Goal: Task Accomplishment & Management: Manage account settings

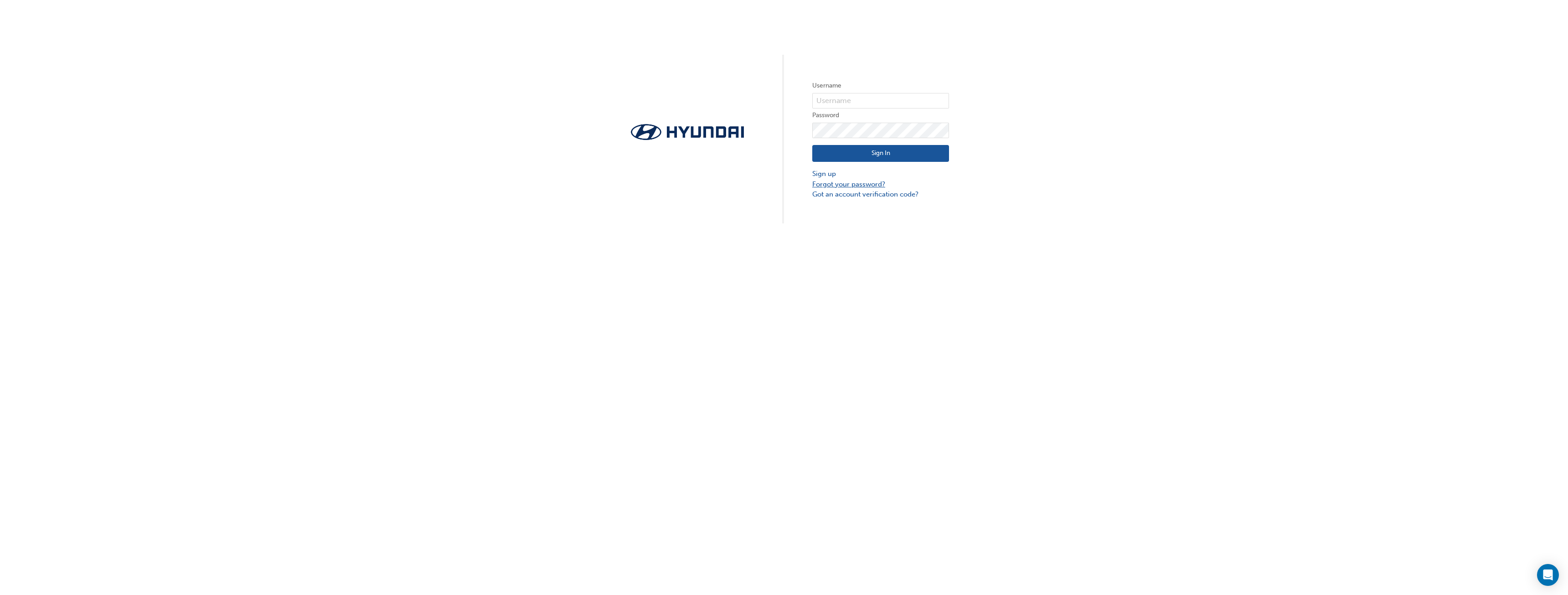
click at [845, 184] on link "Forgot your password?" at bounding box center [880, 184] width 137 height 10
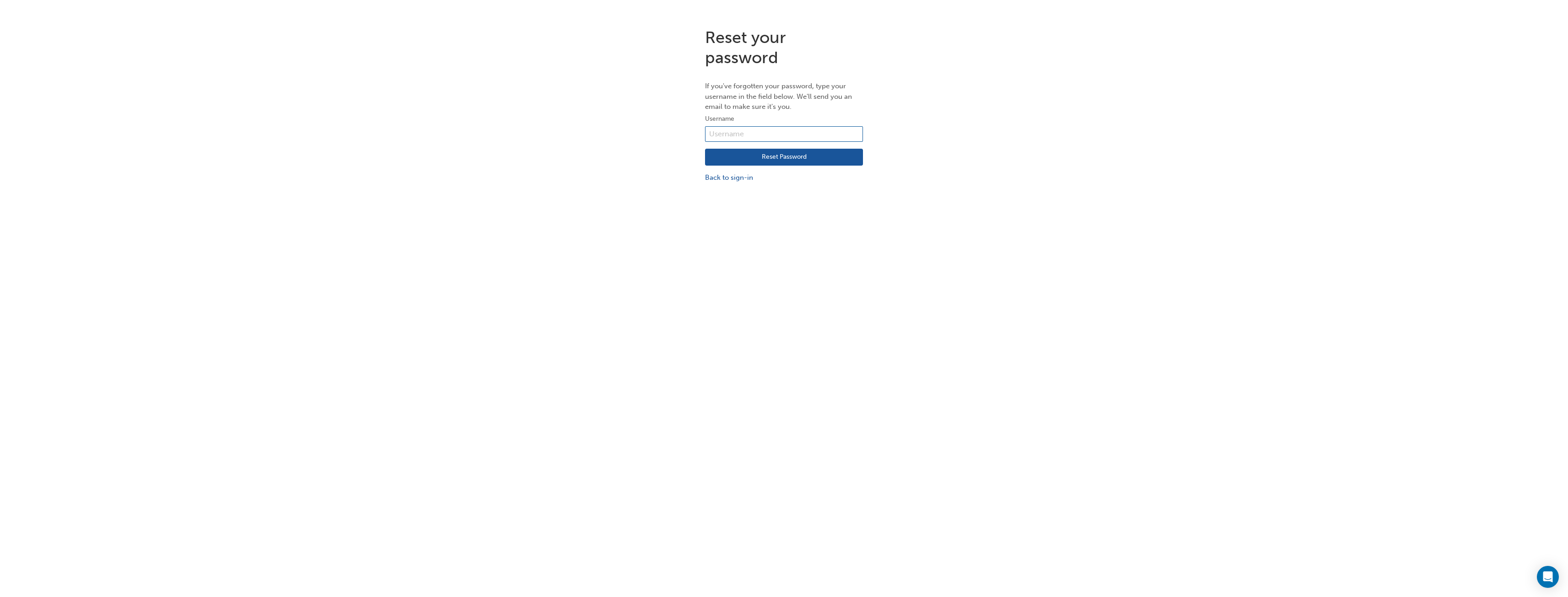
click at [773, 133] on input "text" at bounding box center [784, 134] width 158 height 15
type input "[PERSON_NAME][EMAIL_ADDRESS][PERSON_NAME][DOMAIN_NAME]"
click at [792, 160] on button "Reset Password" at bounding box center [784, 157] width 158 height 17
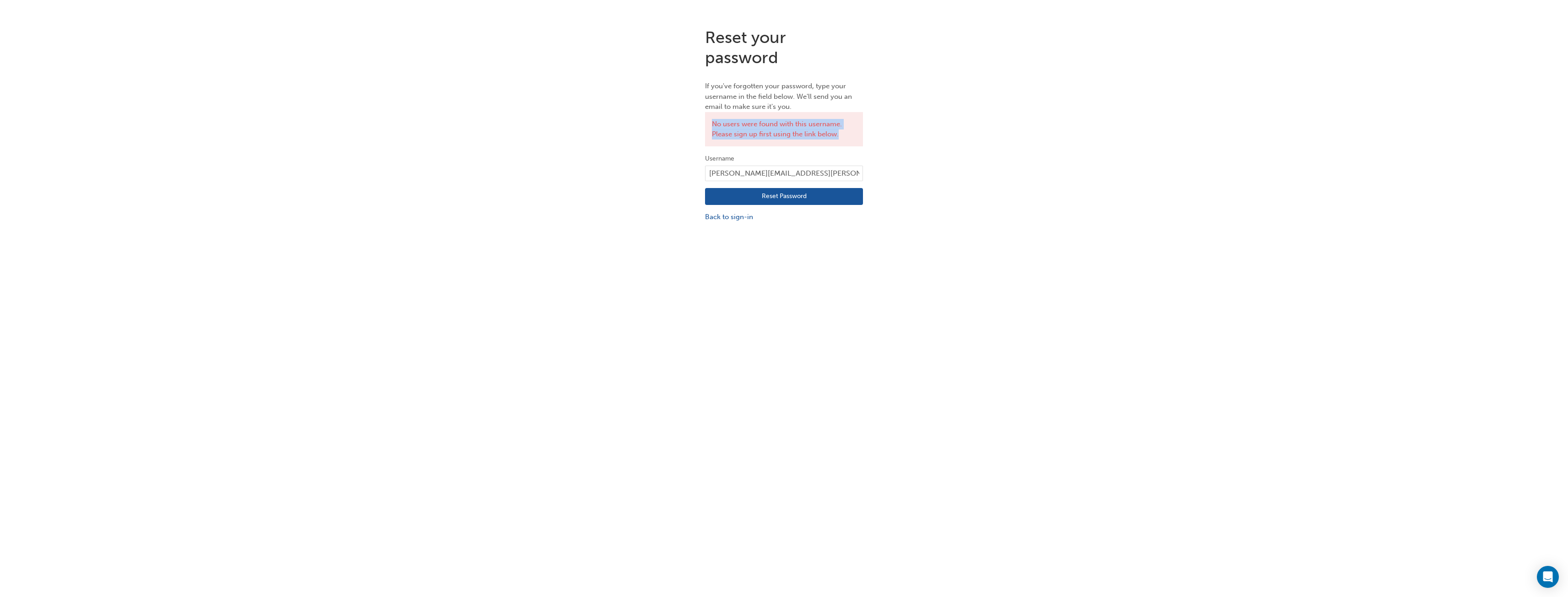
drag, startPoint x: 713, startPoint y: 123, endPoint x: 858, endPoint y: 139, distance: 145.9
click at [850, 138] on div "No users were found with this username. Please sign up first using the link bel…" at bounding box center [784, 129] width 158 height 34
click at [935, 144] on div "Reset your password If you've forgotten your password, type your username in th…" at bounding box center [784, 125] width 1568 height 208
click at [746, 216] on link "Back to sign-in" at bounding box center [784, 217] width 158 height 10
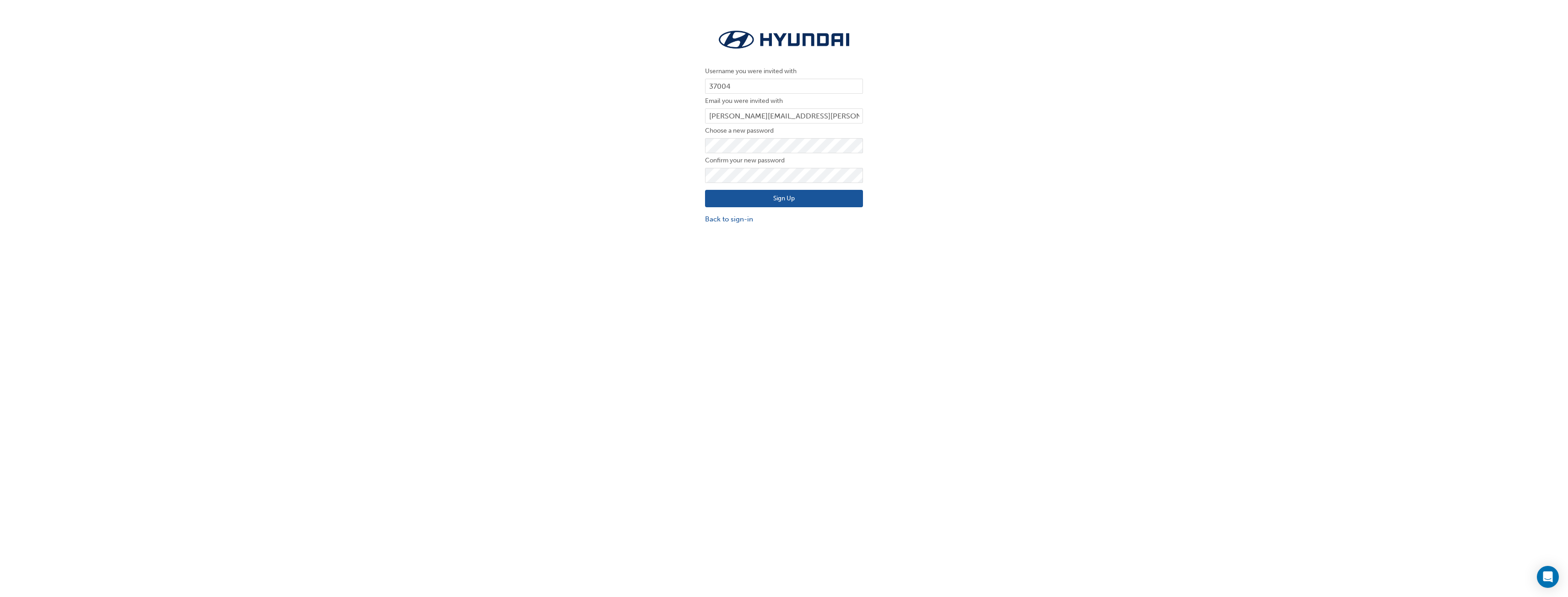
click at [792, 202] on button "Sign Up" at bounding box center [784, 199] width 158 height 17
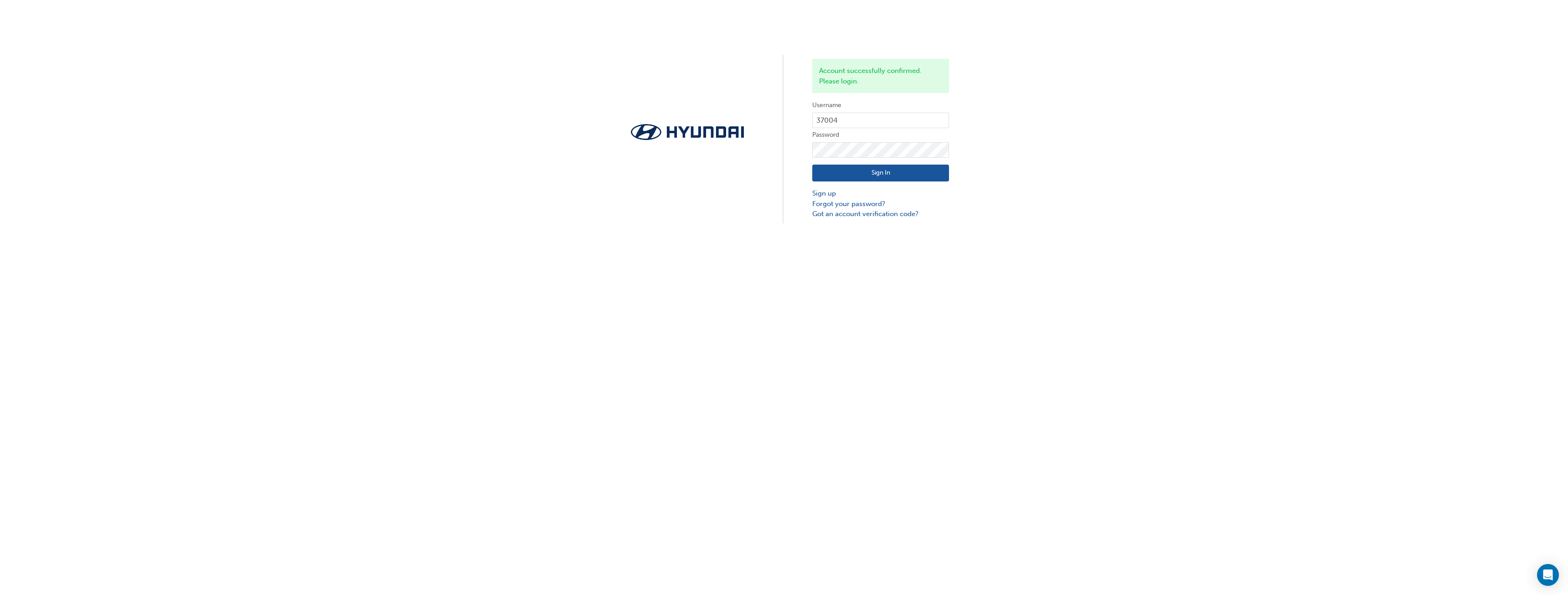
click at [875, 176] on button "Sign In" at bounding box center [880, 173] width 137 height 17
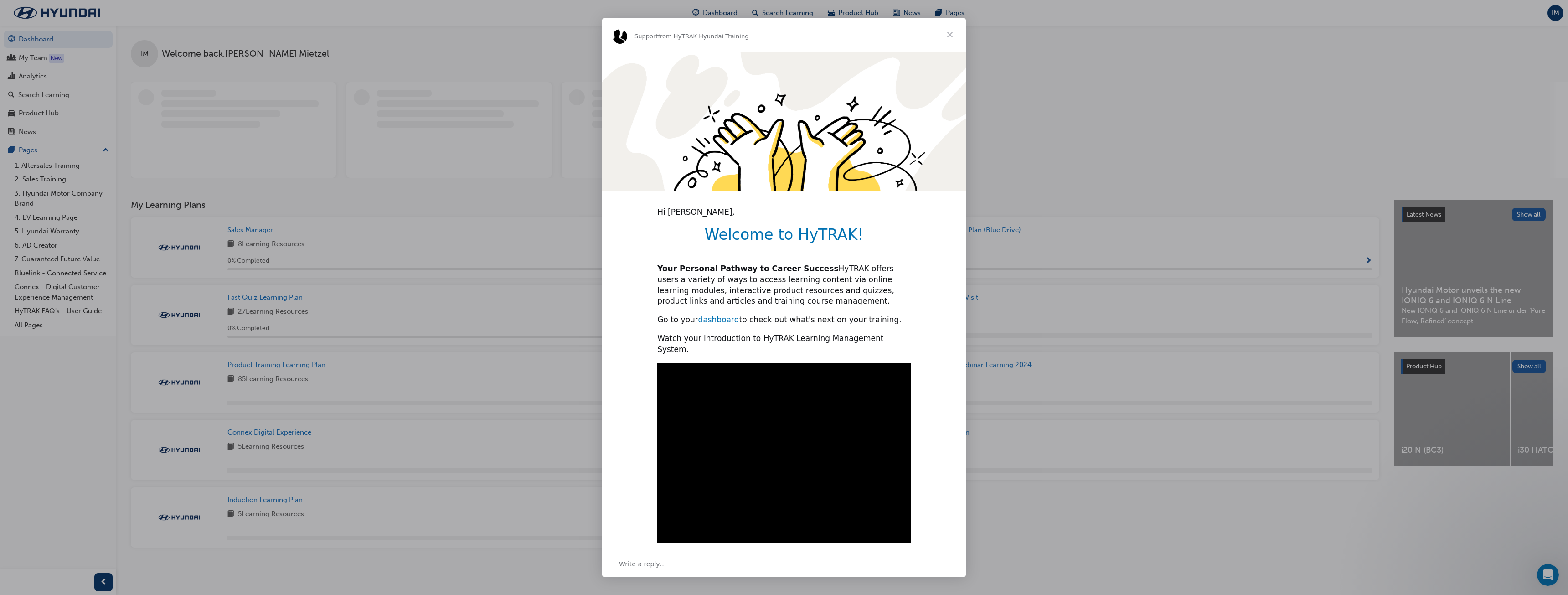
click at [951, 33] on span "Close" at bounding box center [950, 35] width 33 height 33
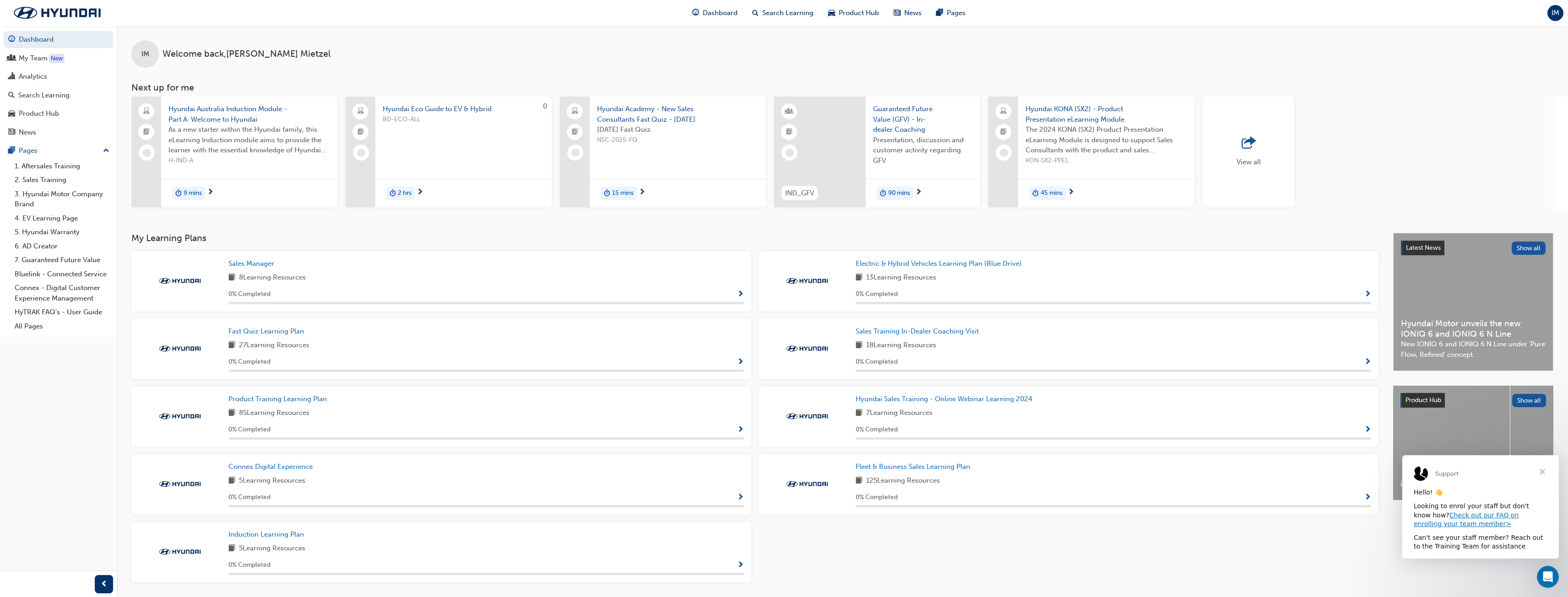
click at [1543, 472] on span "Close" at bounding box center [1542, 472] width 33 height 33
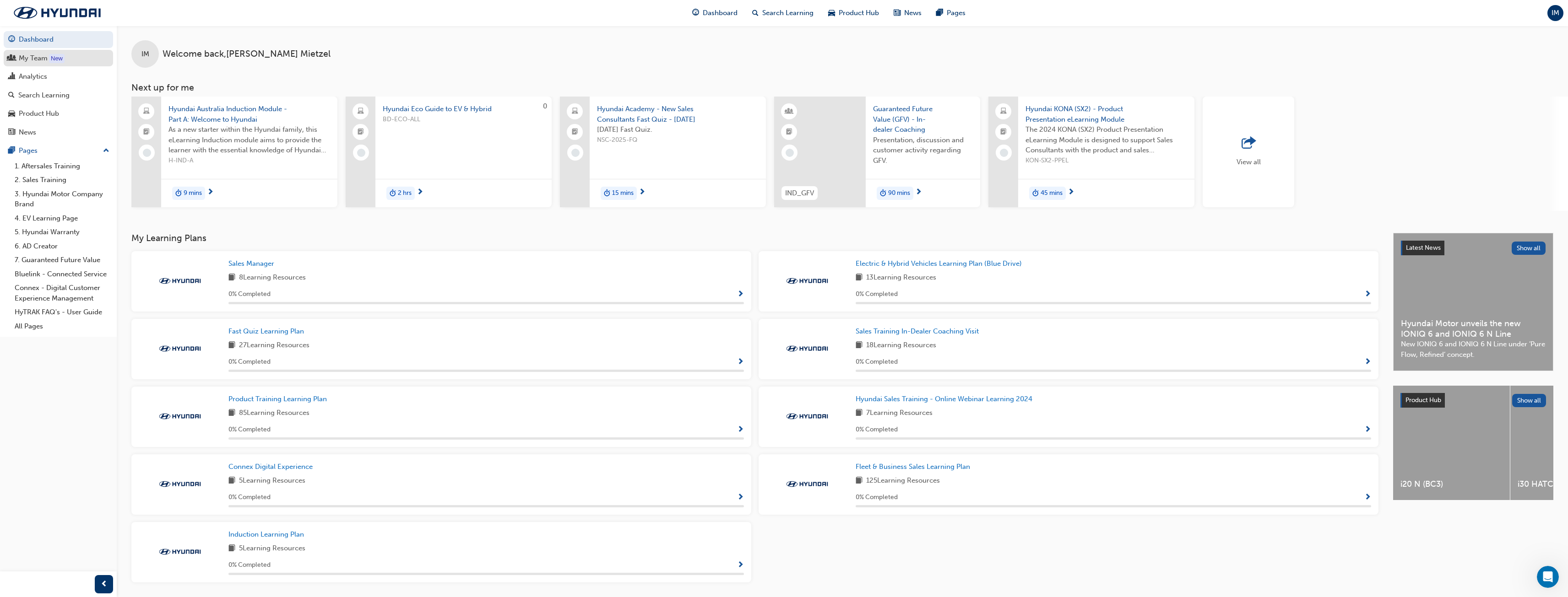
click at [37, 57] on div "My Team" at bounding box center [33, 58] width 29 height 10
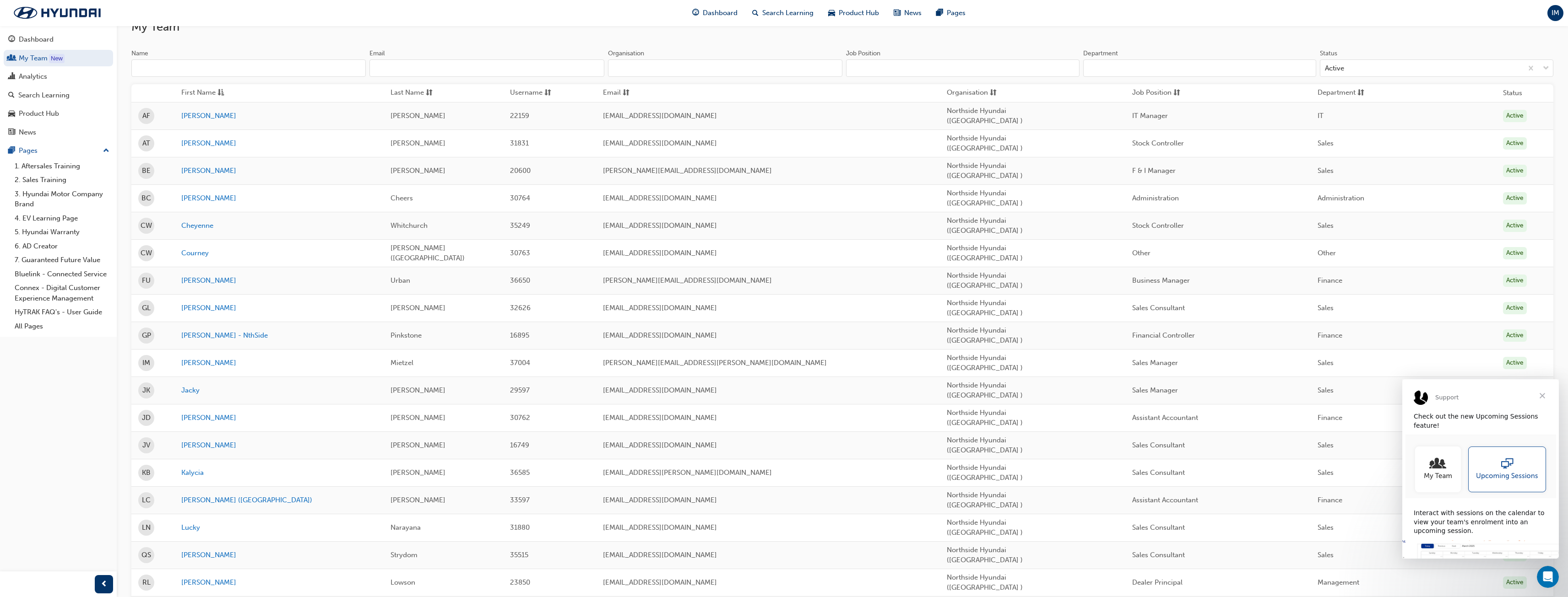
scroll to position [71, 0]
click at [1544, 397] on span "Close" at bounding box center [1542, 396] width 33 height 33
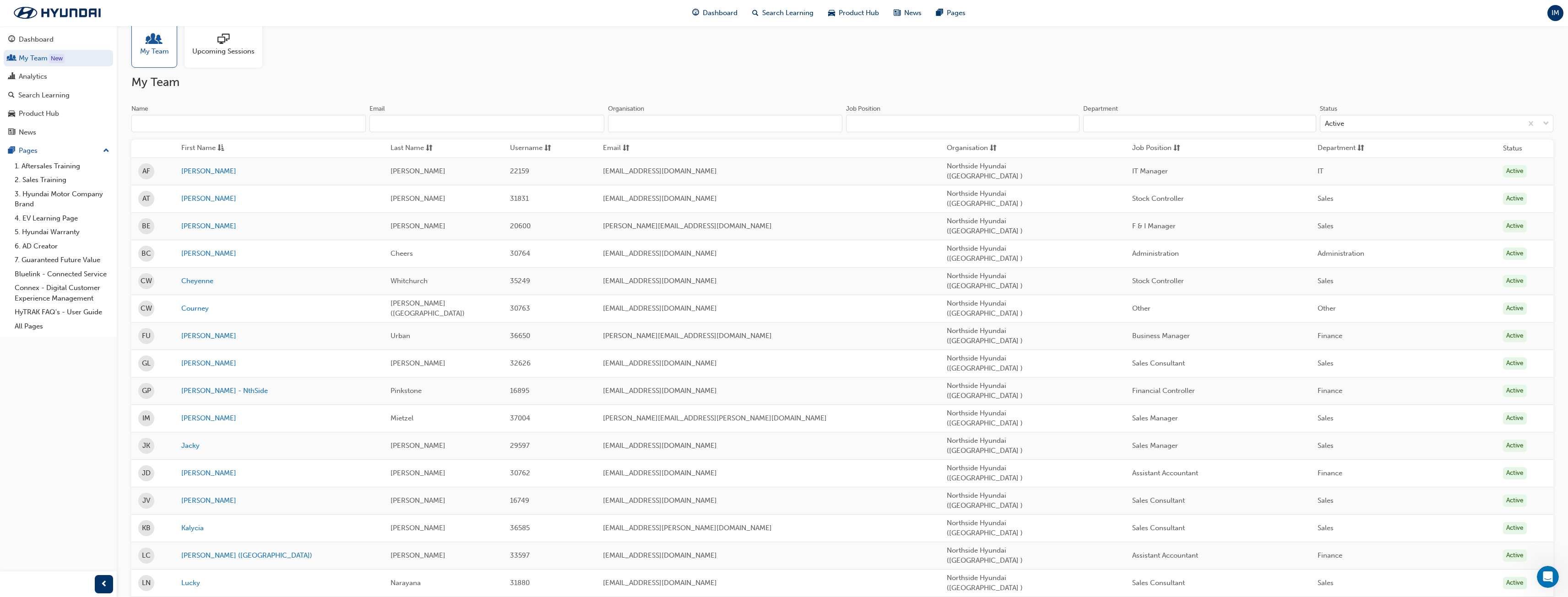
scroll to position [0, 0]
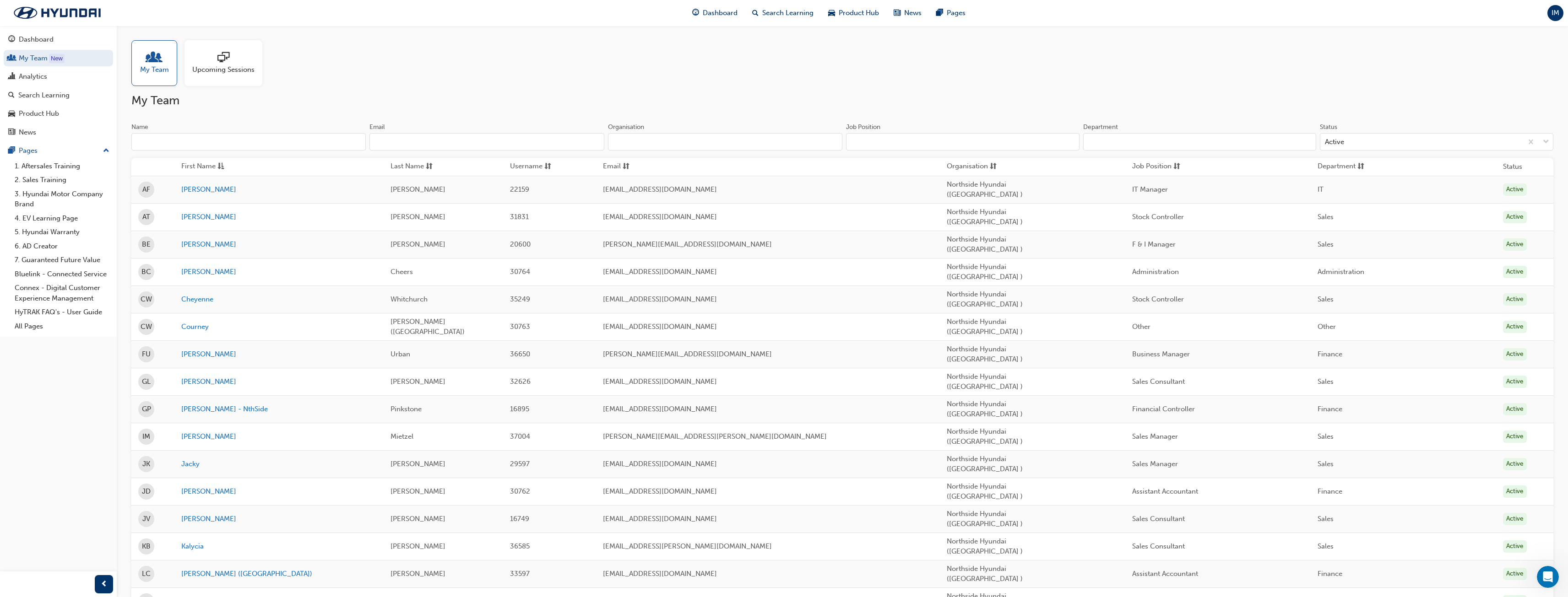
click at [106, 150] on span "up-icon" at bounding box center [106, 150] width 6 height 12
click at [55, 115] on div "Product Hub" at bounding box center [39, 113] width 40 height 10
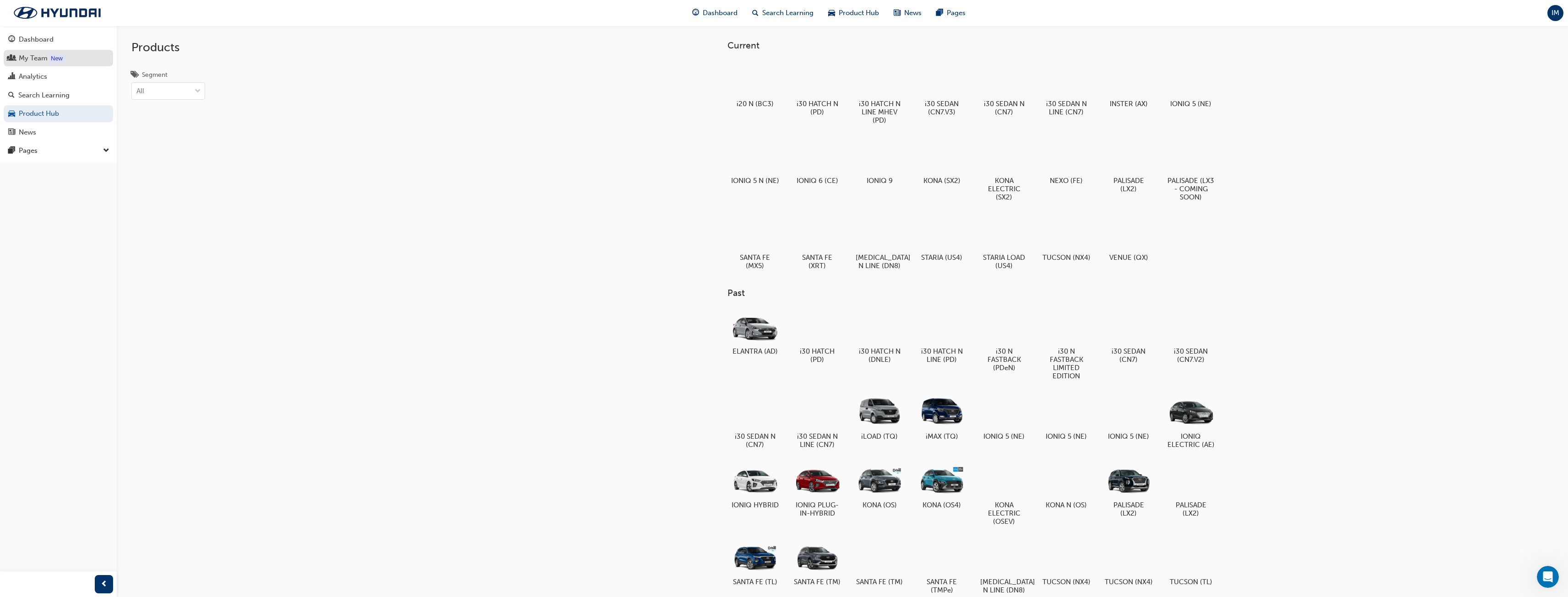
click at [35, 37] on div "Dashboard" at bounding box center [36, 39] width 35 height 10
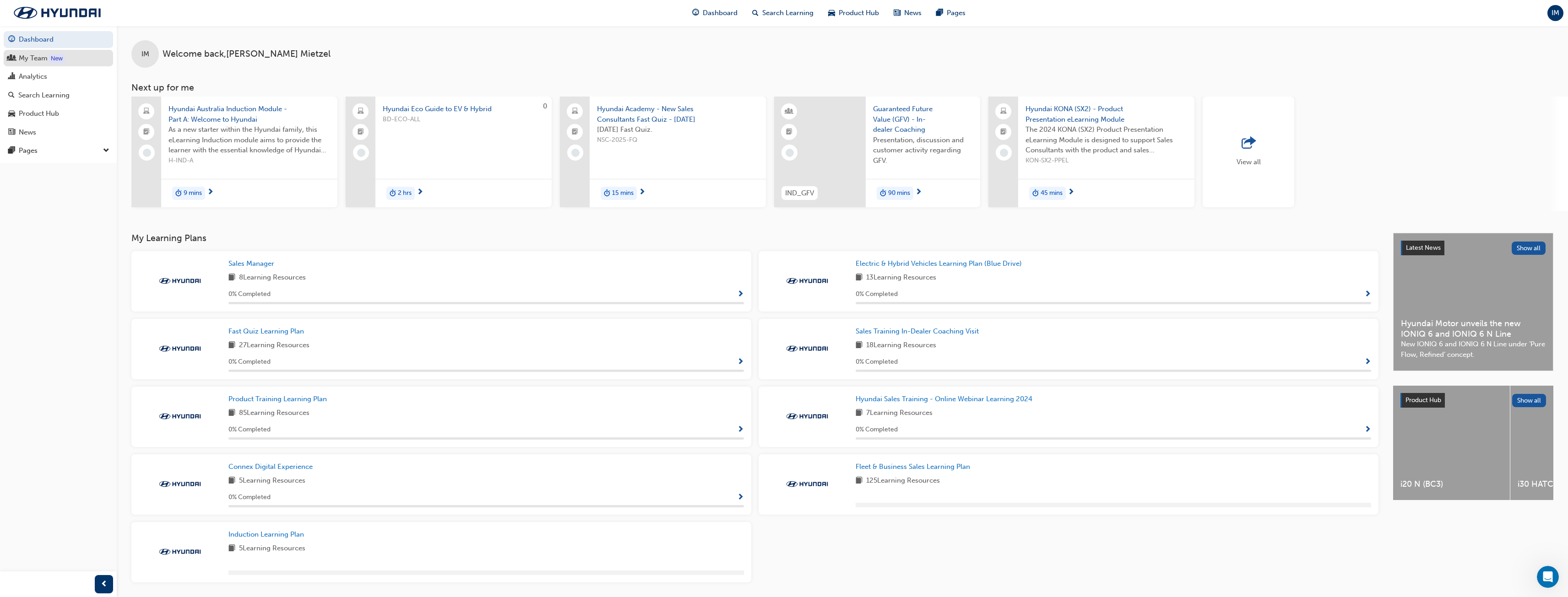
click at [43, 59] on div "My Team" at bounding box center [33, 58] width 29 height 10
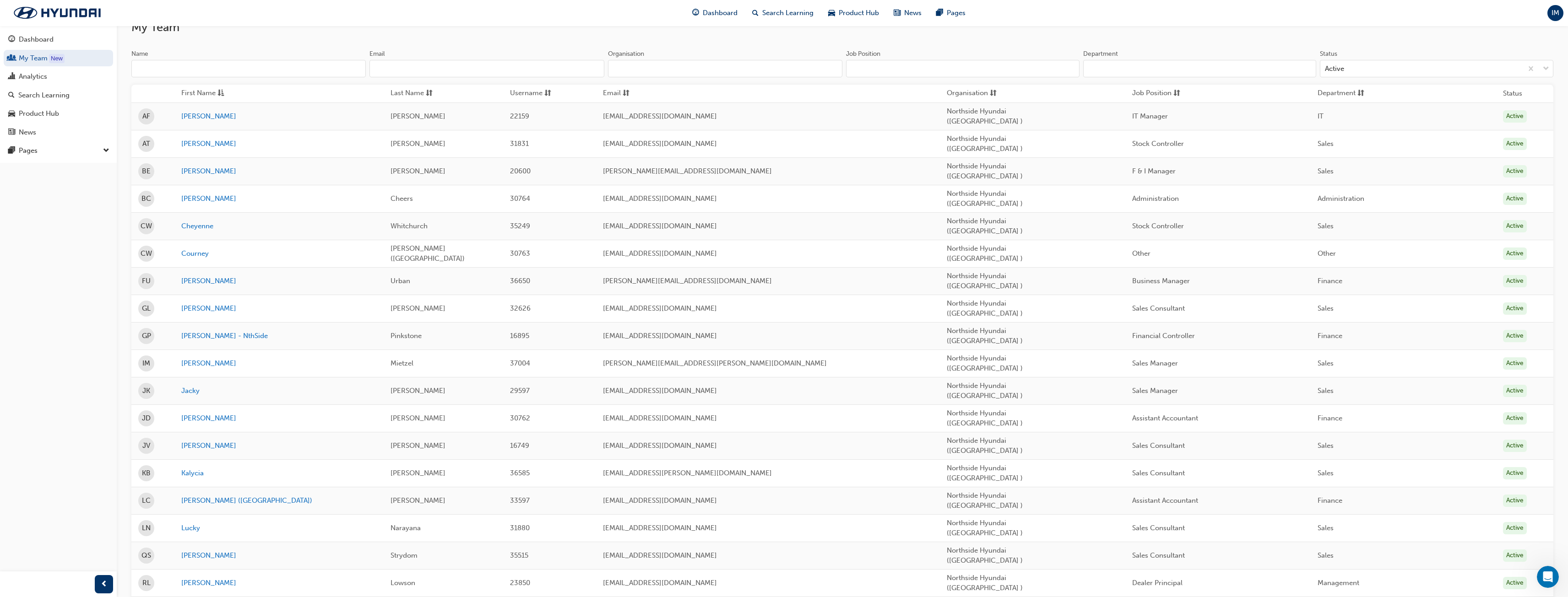
scroll to position [92, 0]
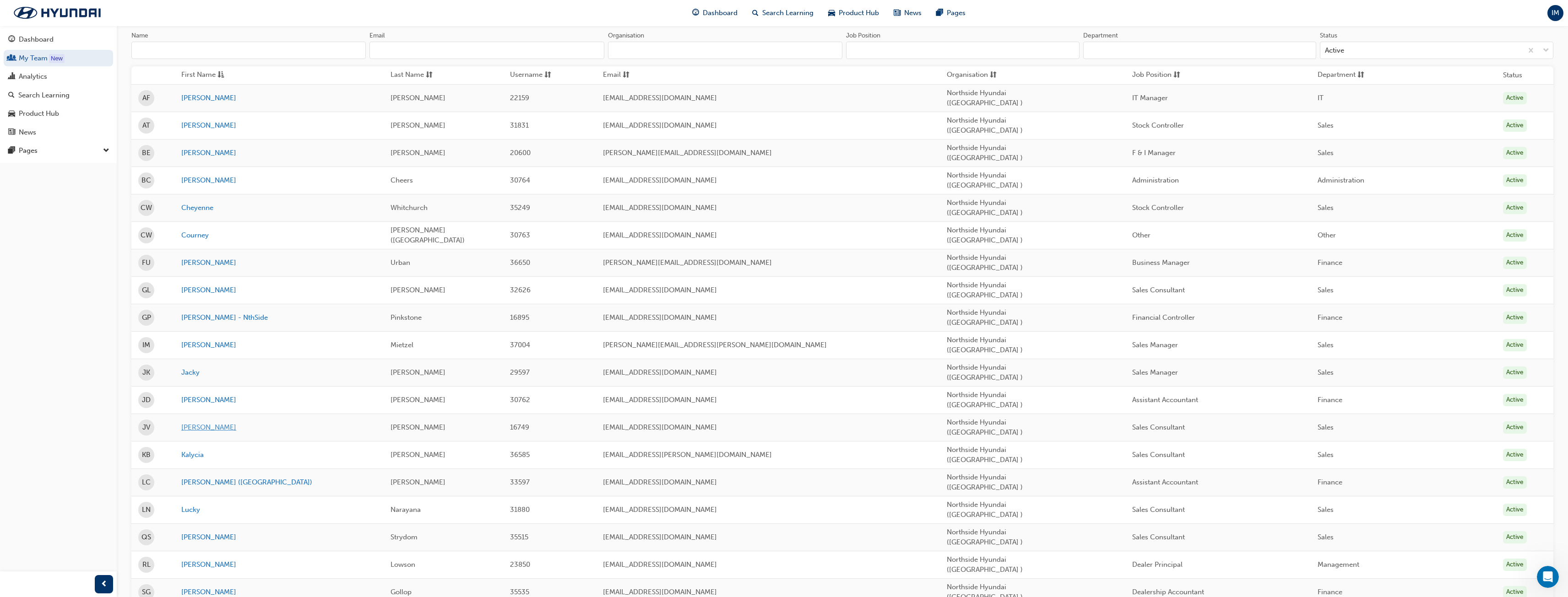
click at [207, 422] on link "[PERSON_NAME]" at bounding box center [279, 427] width 196 height 10
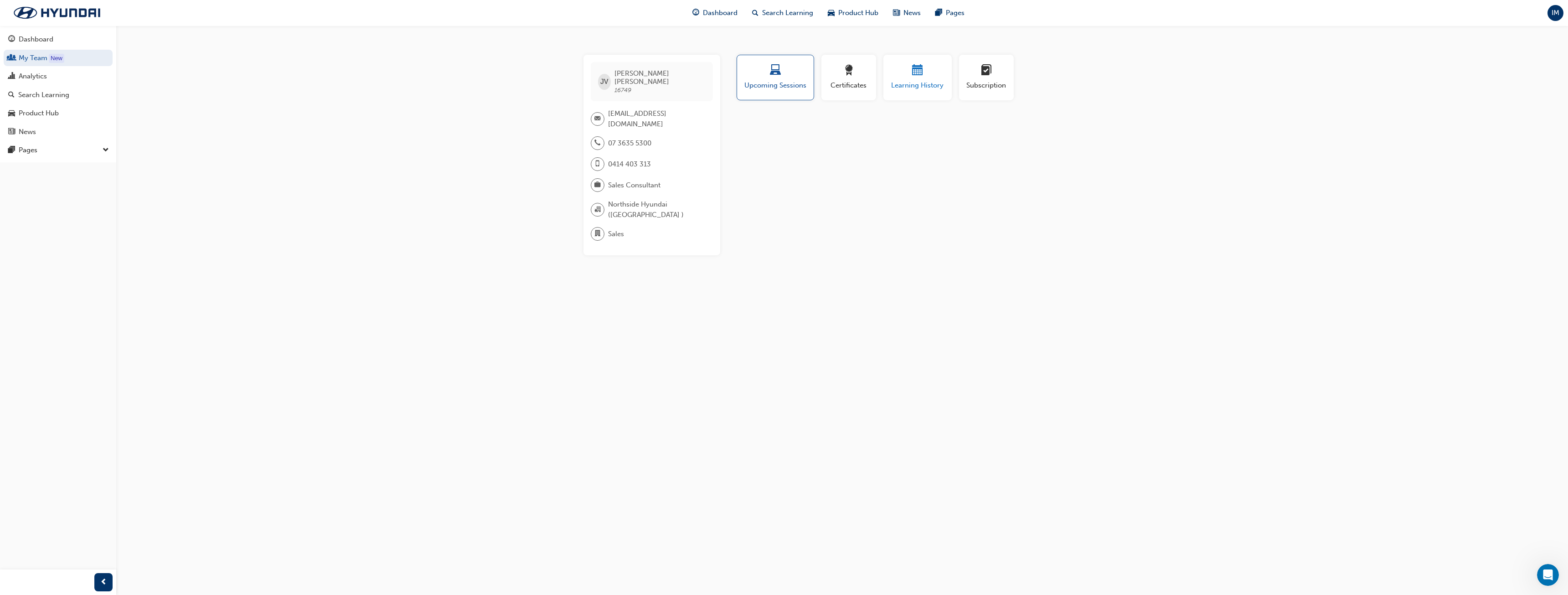
click at [934, 83] on span "Learning History" at bounding box center [917, 85] width 55 height 10
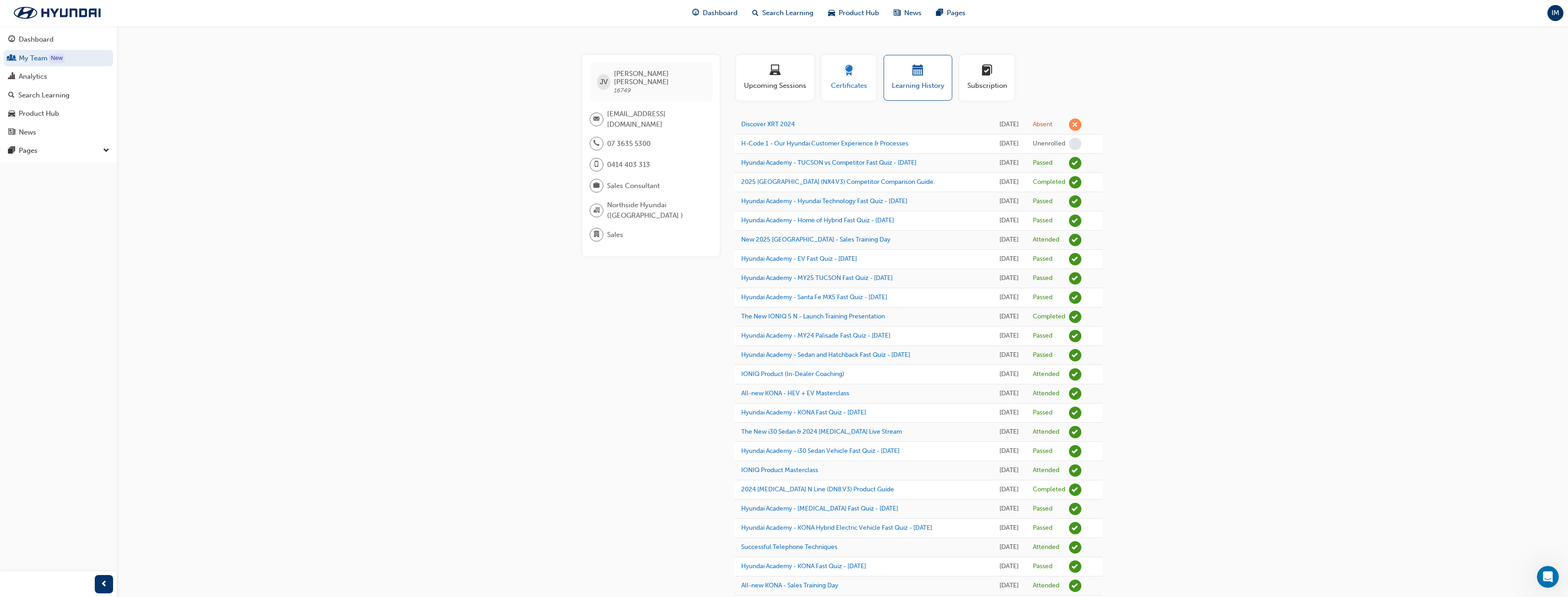
click at [845, 79] on div "Certificates" at bounding box center [848, 78] width 41 height 26
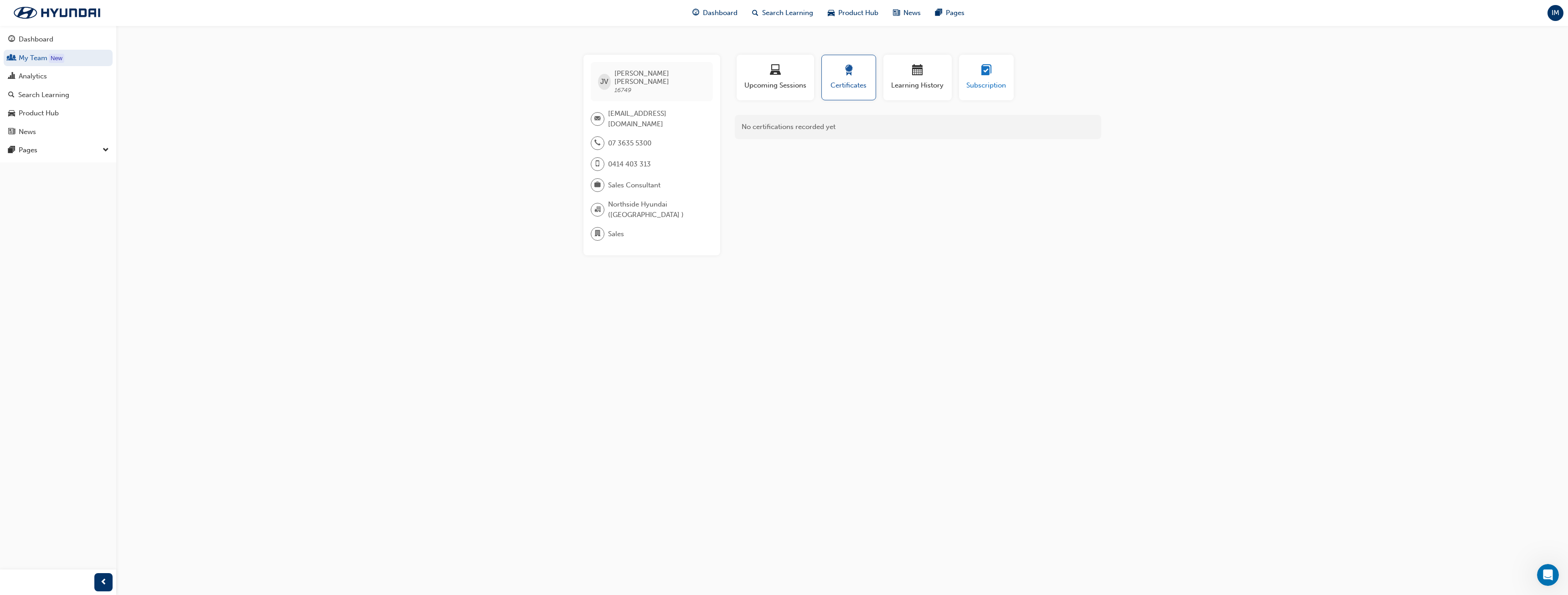
click at [986, 96] on button "Subscription" at bounding box center [987, 77] width 55 height 46
click at [784, 15] on span "Search Learning" at bounding box center [788, 13] width 51 height 10
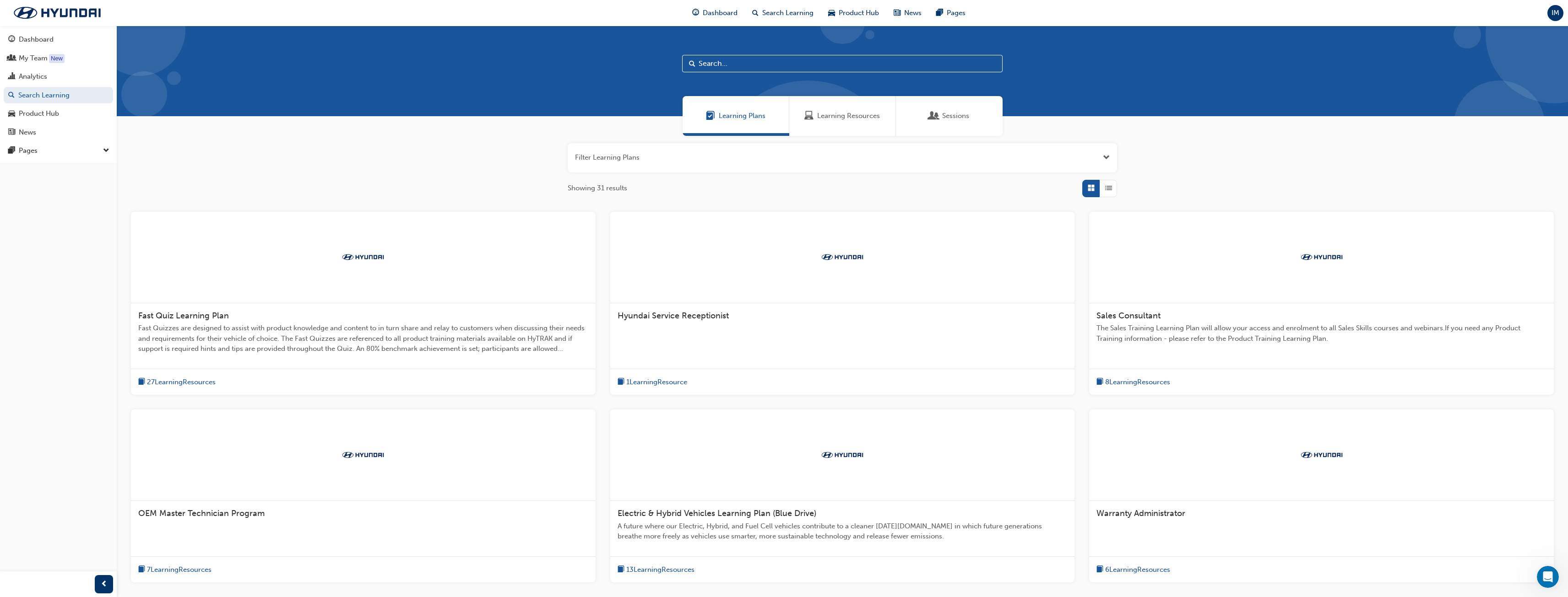
click at [938, 117] on div "Sessions" at bounding box center [949, 115] width 40 height 10
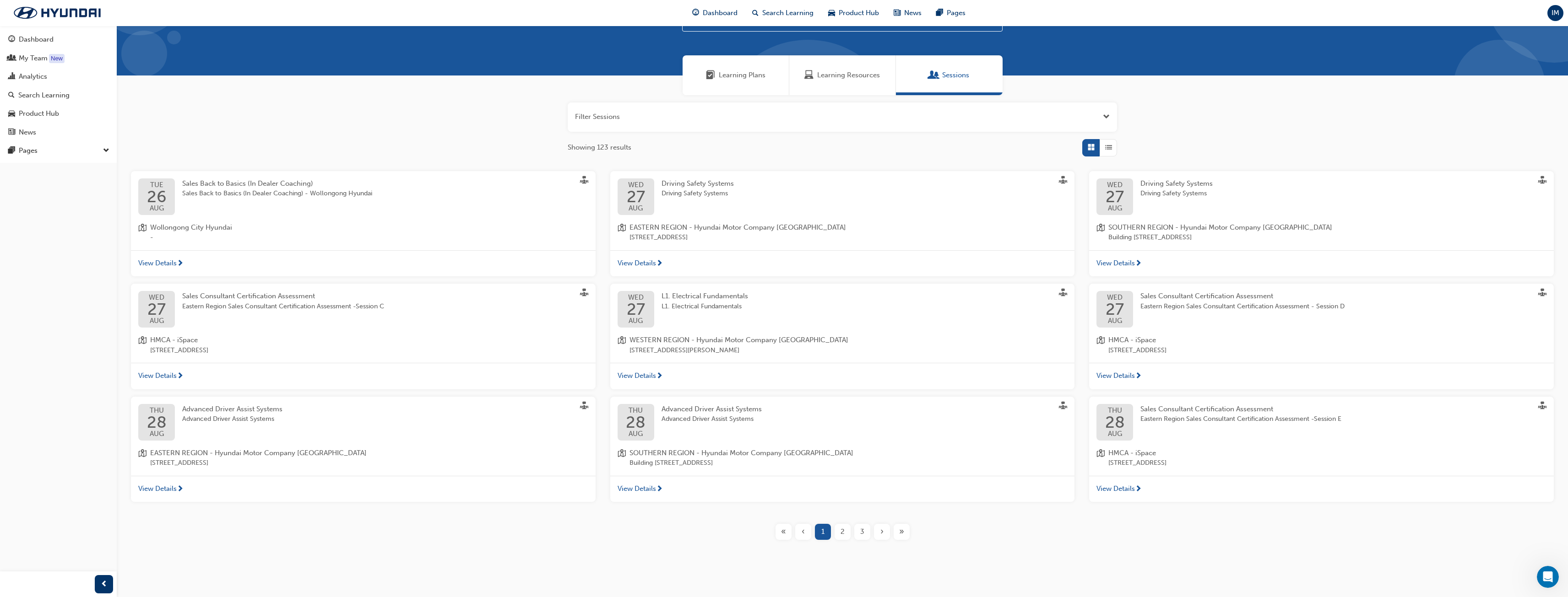
scroll to position [43, 0]
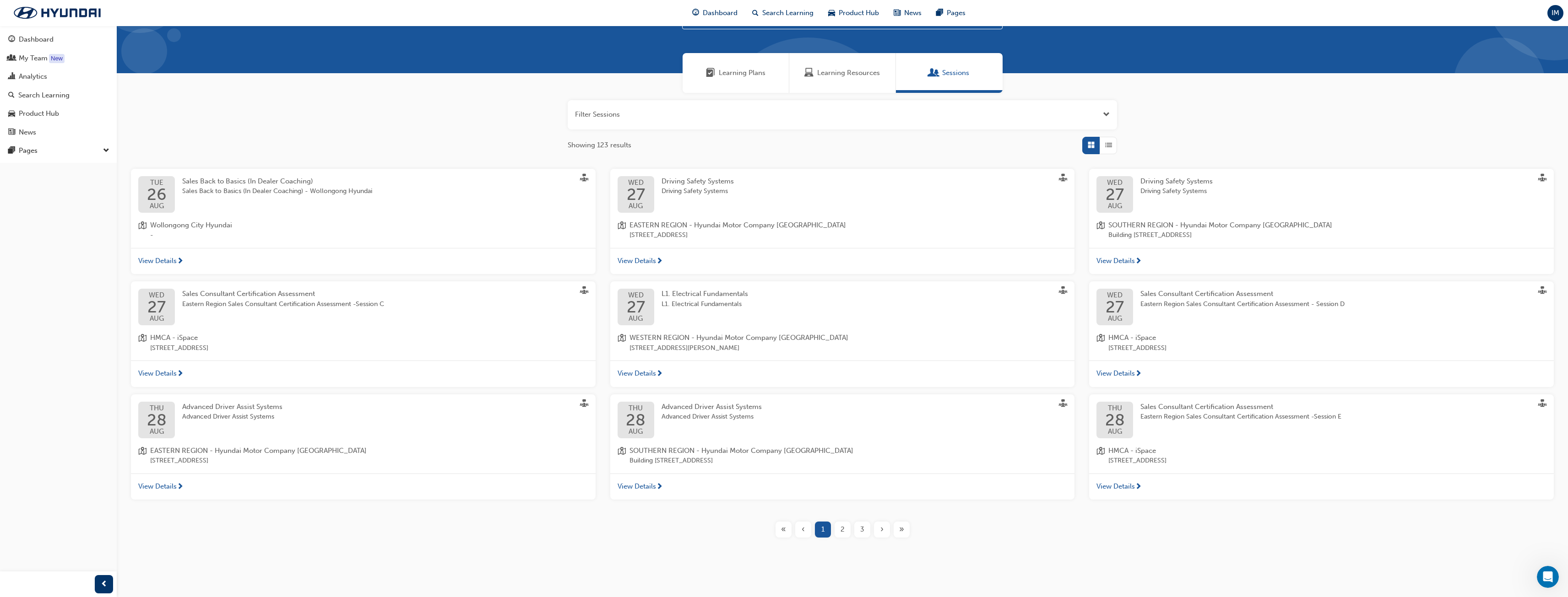
click at [753, 78] on span "Learning Plans" at bounding box center [742, 73] width 46 height 10
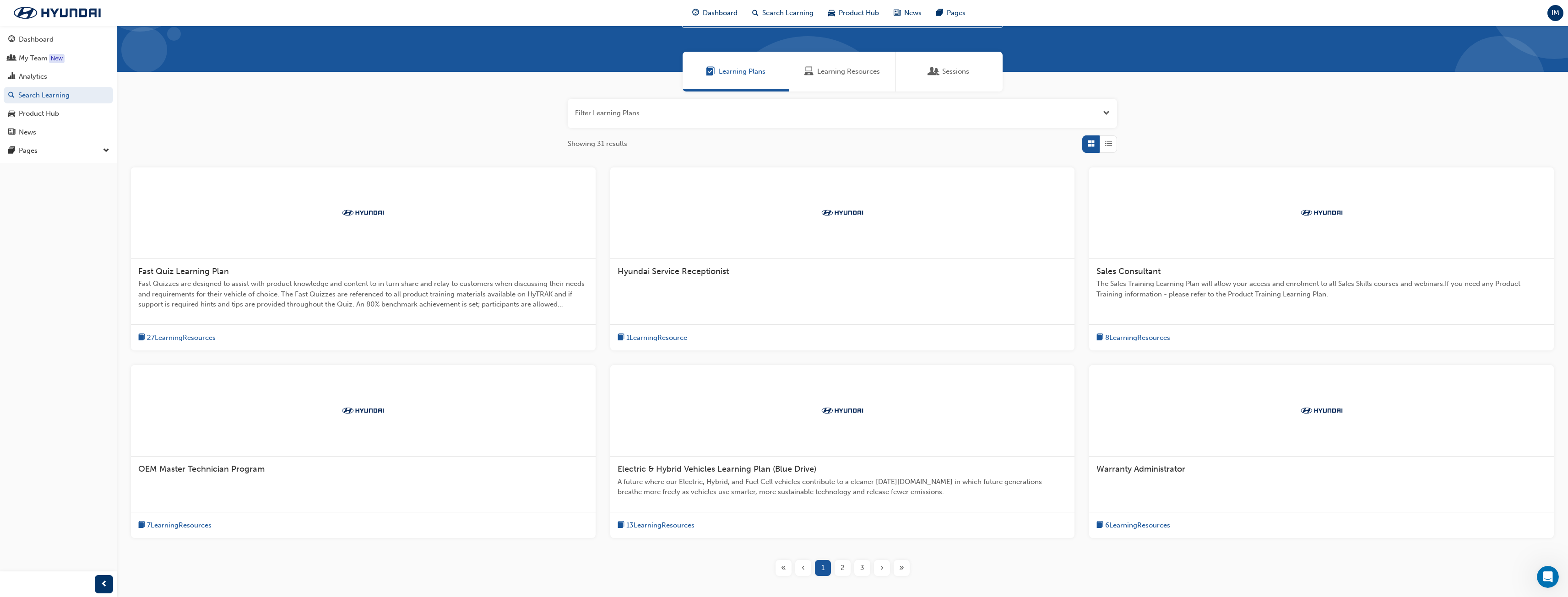
scroll to position [46, 0]
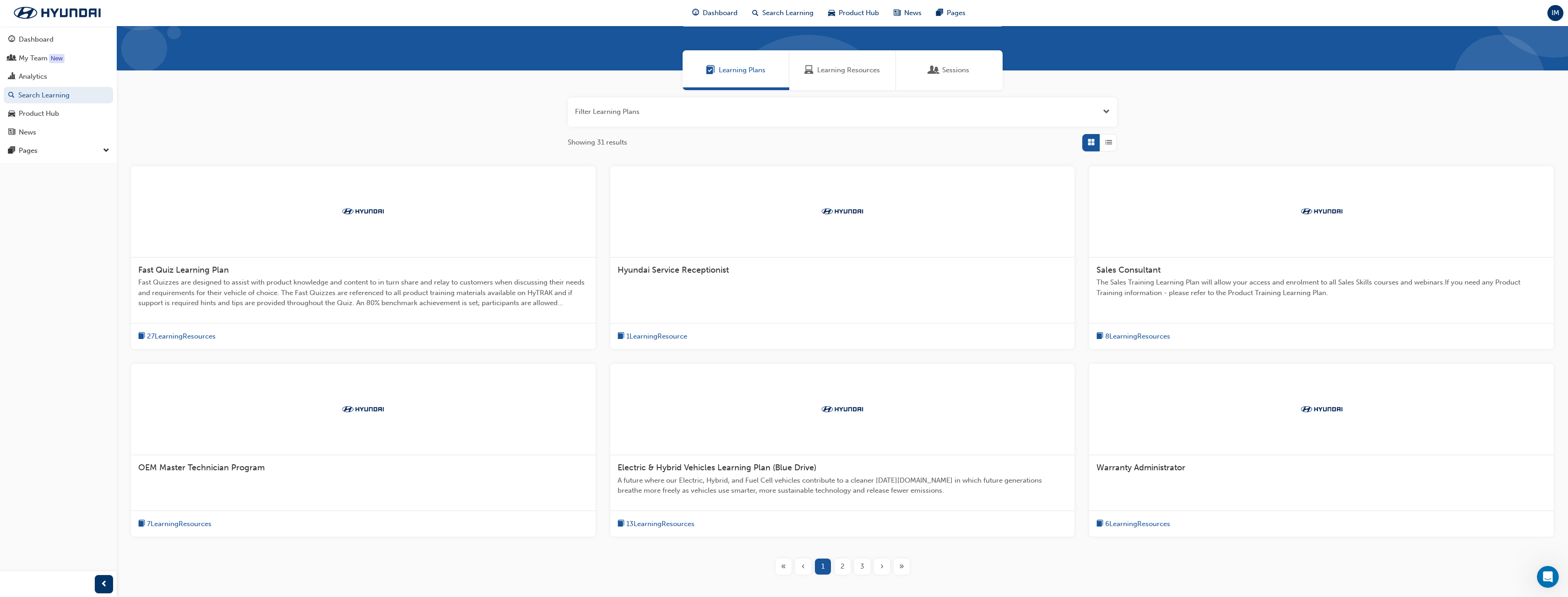
click at [1152, 338] on span "8 Learning Resources" at bounding box center [1138, 336] width 65 height 10
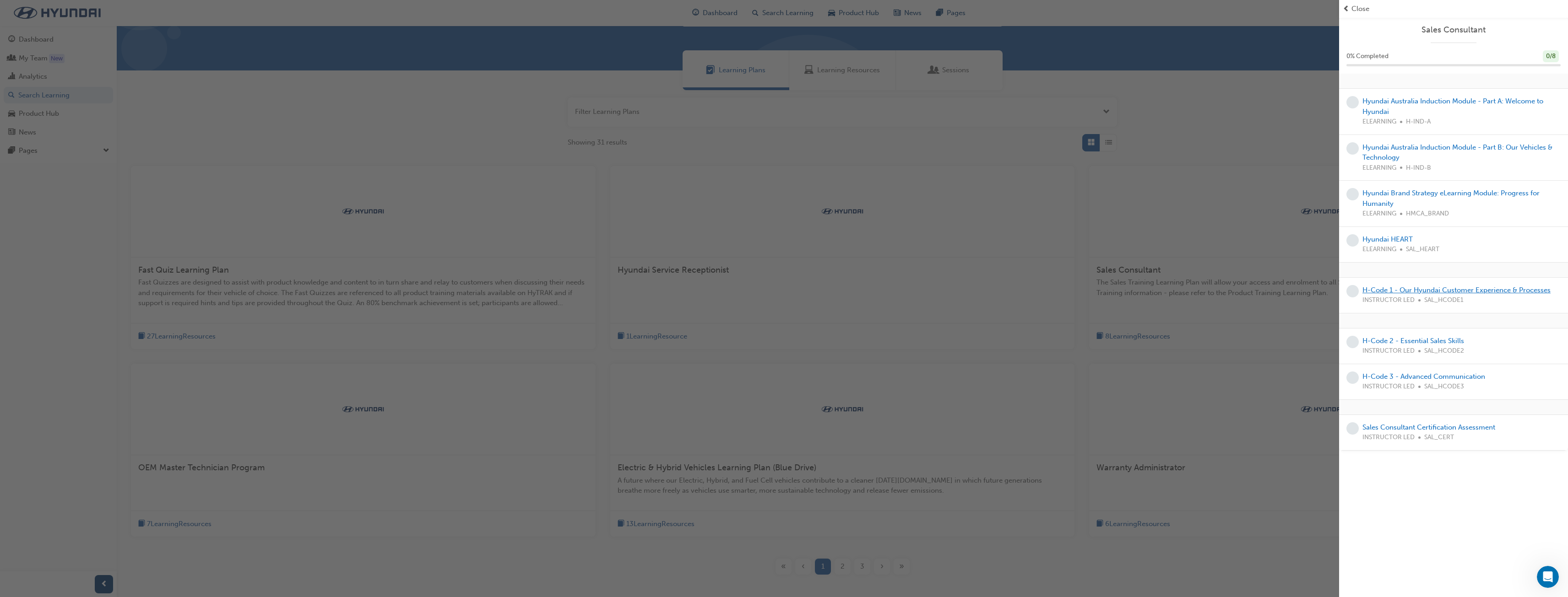
click at [1470, 289] on link "H-Code 1 - Our Hyundai Customer Experience & Processes" at bounding box center [1457, 290] width 188 height 8
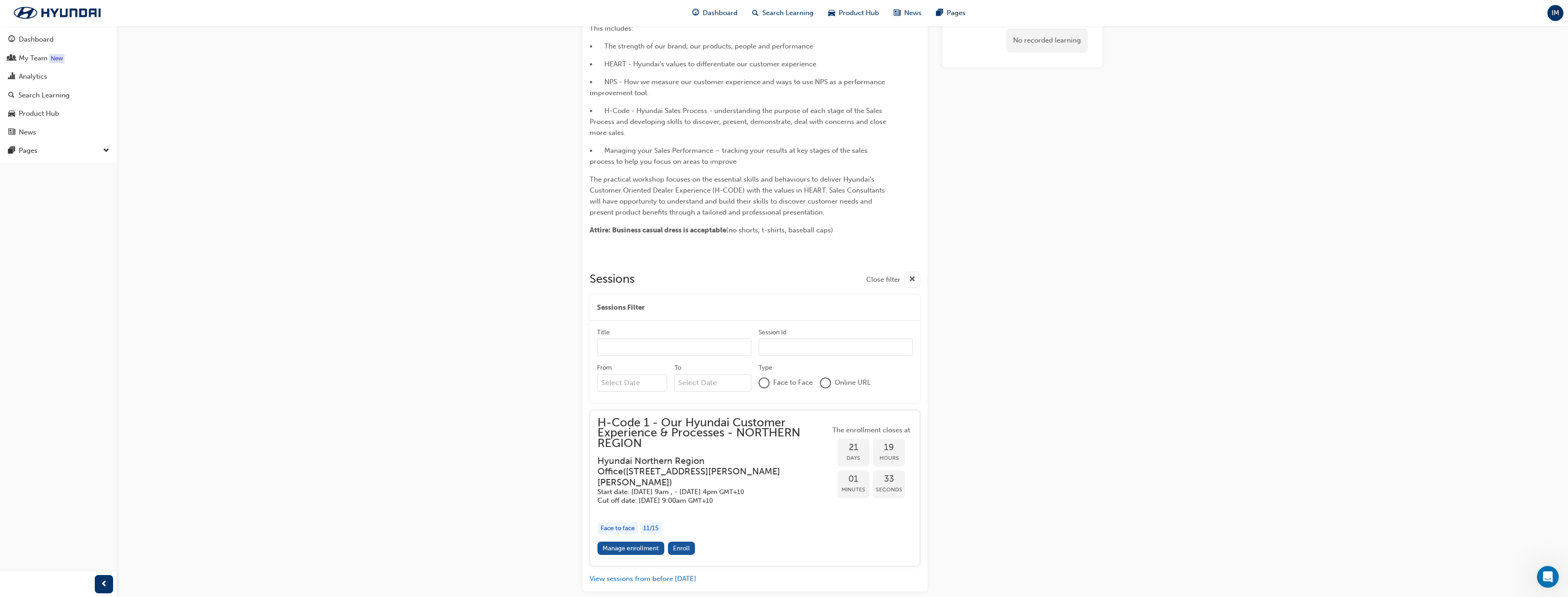
scroll to position [172, 0]
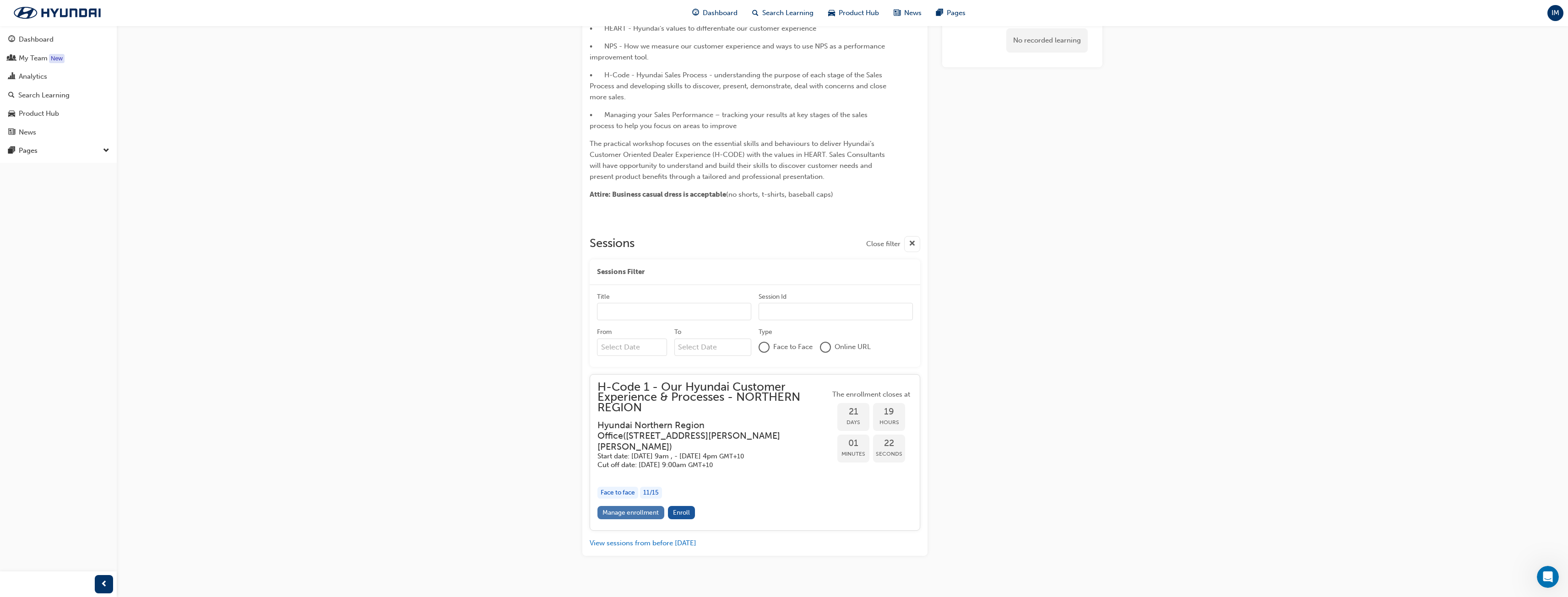
click at [652, 506] on link "Manage enrollment" at bounding box center [630, 513] width 67 height 13
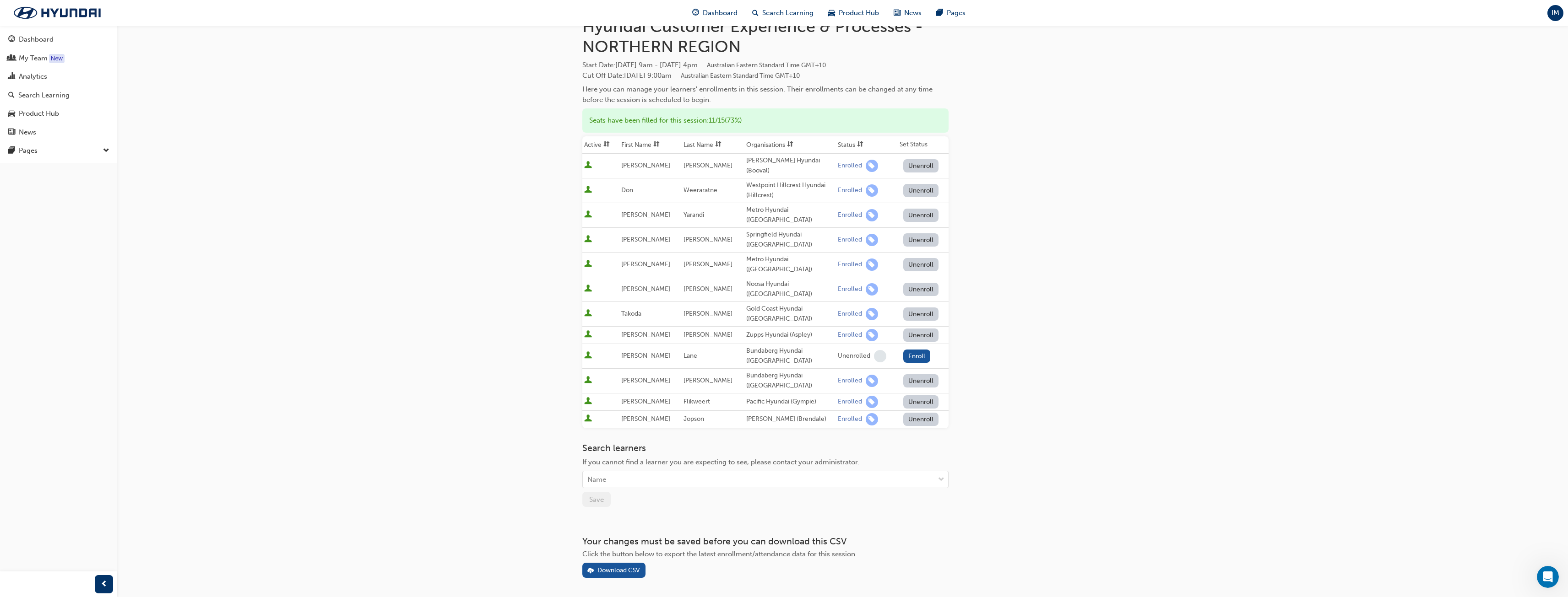
scroll to position [61, 0]
click at [928, 468] on div "Name" at bounding box center [758, 476] width 352 height 16
click at [1077, 456] on div "Go to session detail page Manage enrollment for H-Code 1 - Our Hyundai Customer…" at bounding box center [842, 269] width 520 height 610
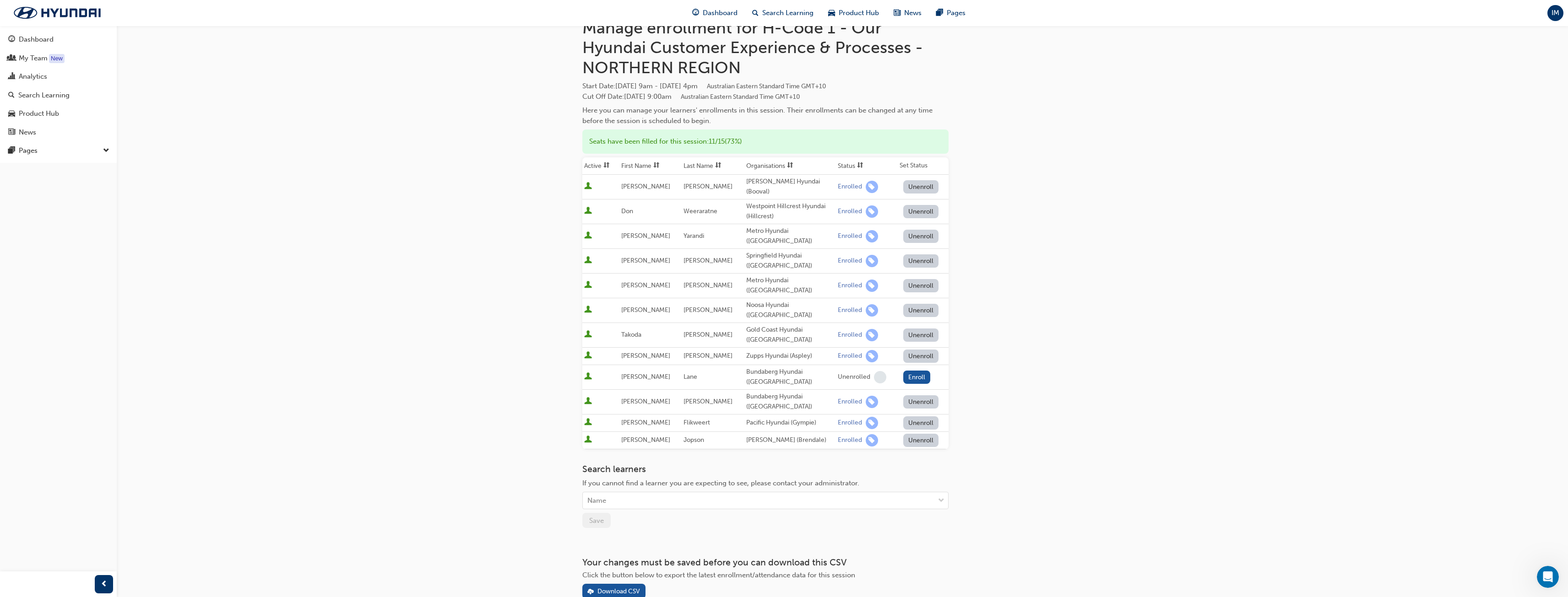
scroll to position [0, 0]
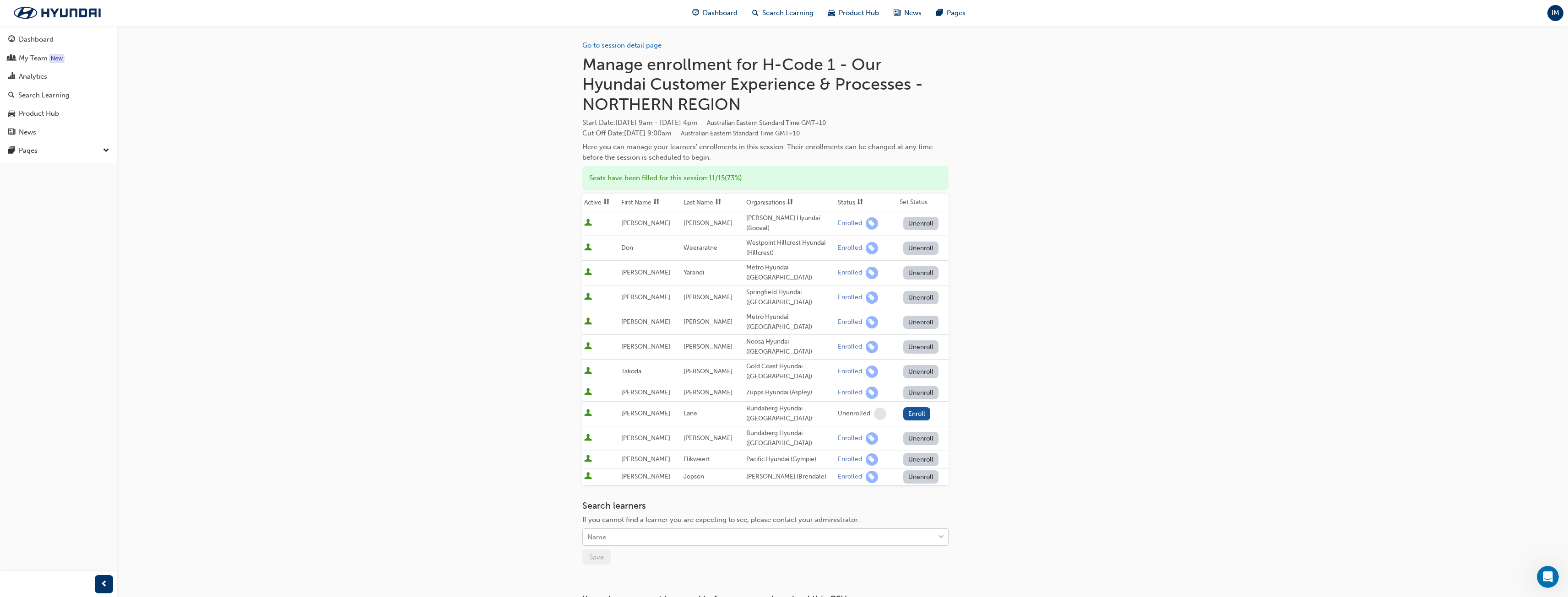
click at [631, 529] on div "Name" at bounding box center [758, 537] width 352 height 16
type input "[PERSON_NAME]"
click at [697, 553] on div "[PERSON_NAME] - Northside Hyundai ([GEOGRAPHIC_DATA] )" at bounding box center [765, 549] width 366 height 18
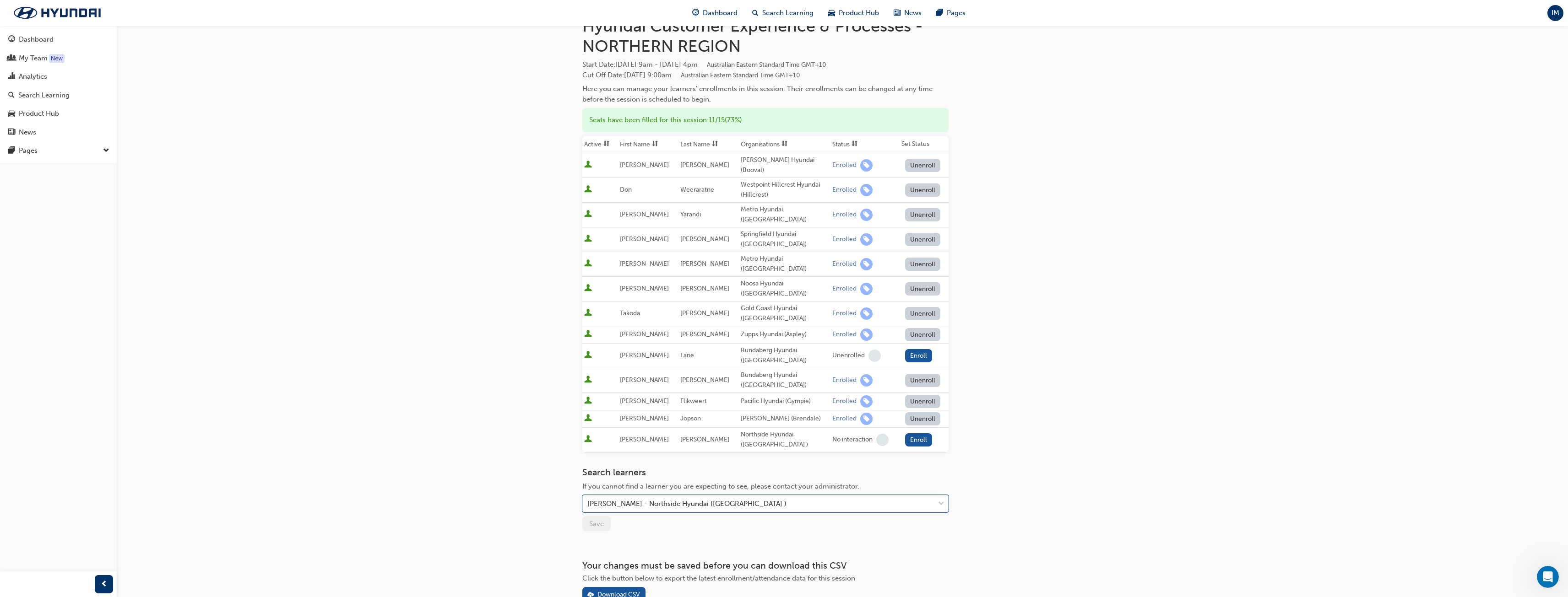
scroll to position [79, 0]
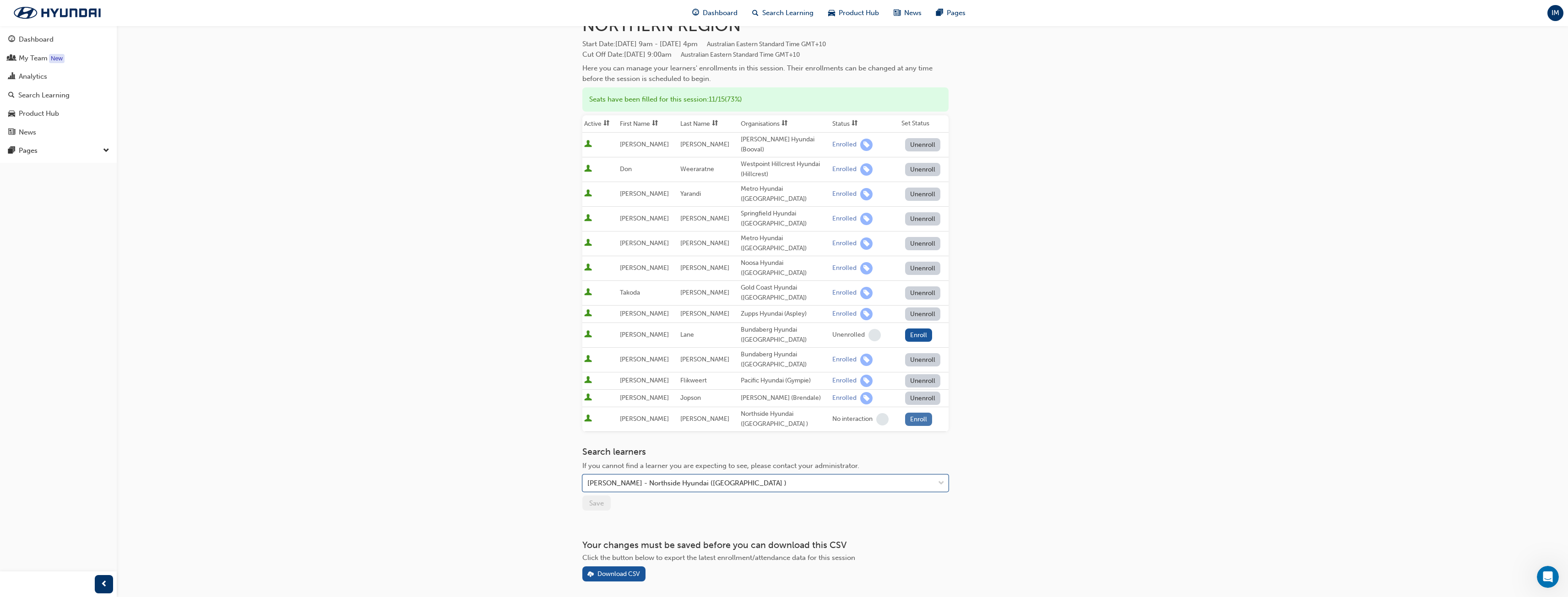
click at [922, 412] on button "Enroll" at bounding box center [918, 419] width 28 height 13
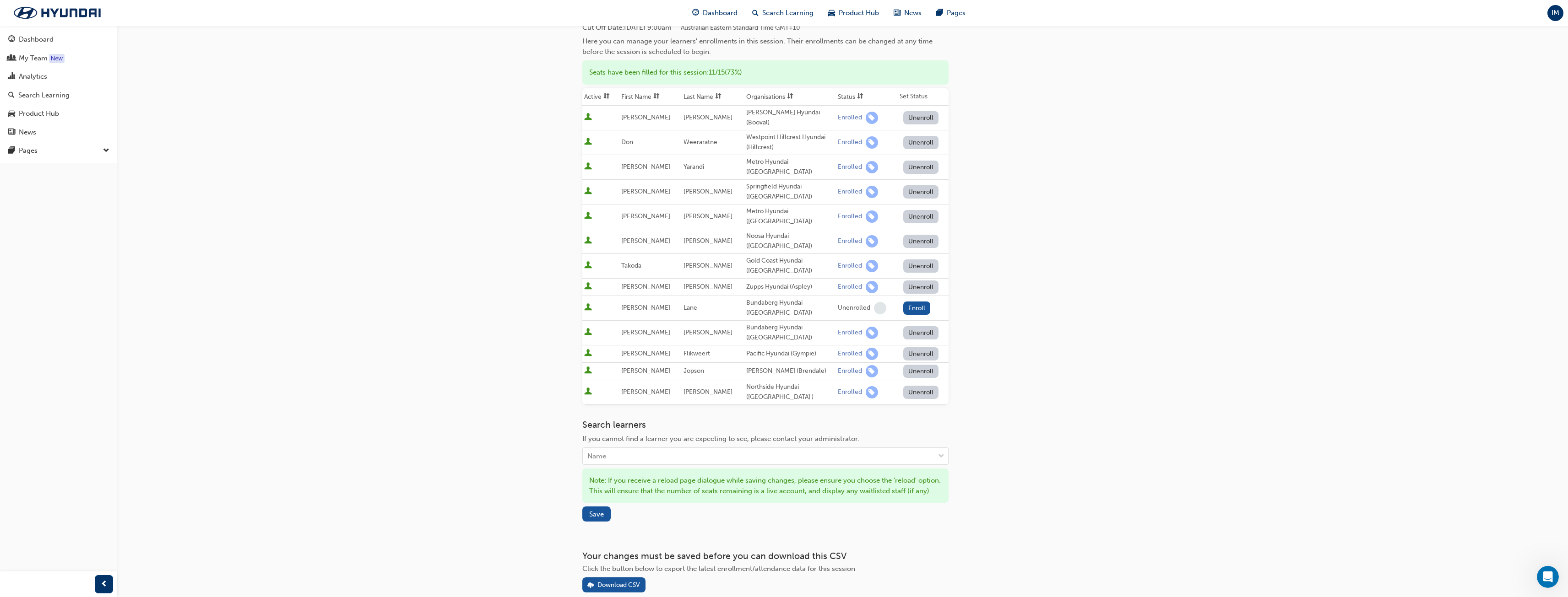
scroll to position [127, 0]
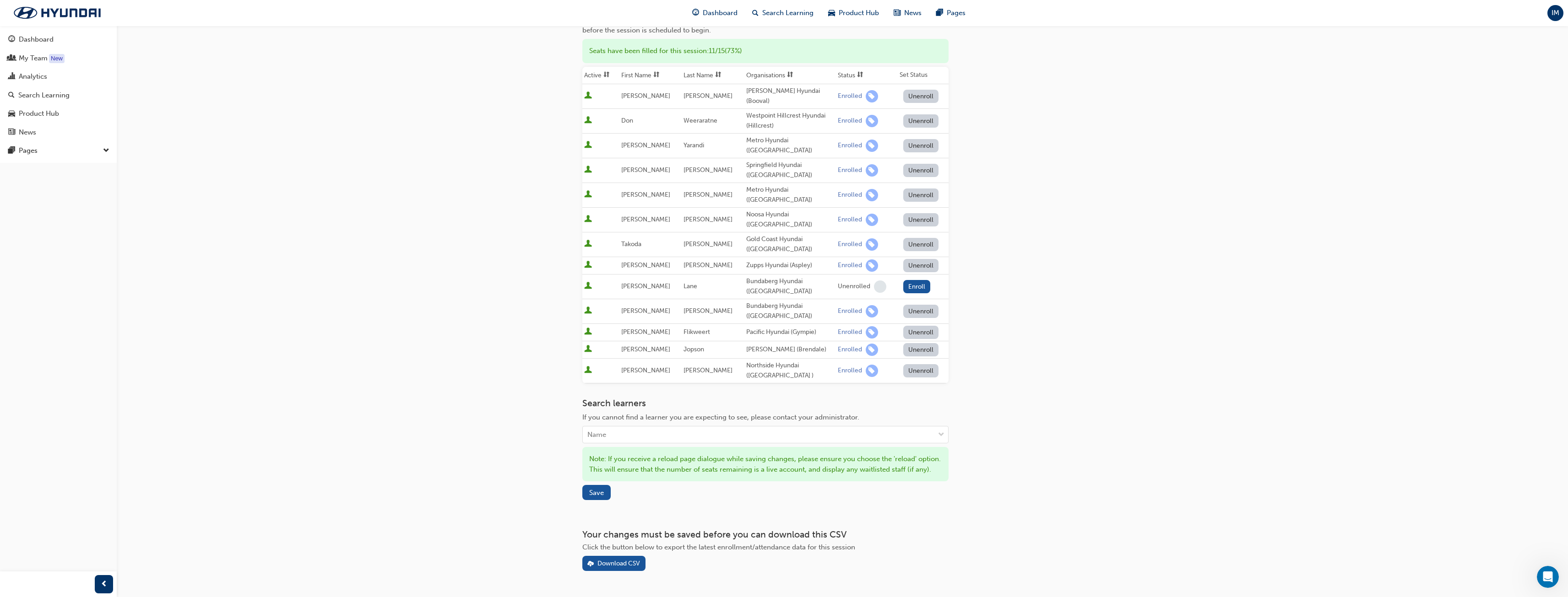
click at [927, 364] on button "Unenroll" at bounding box center [921, 371] width 35 height 13
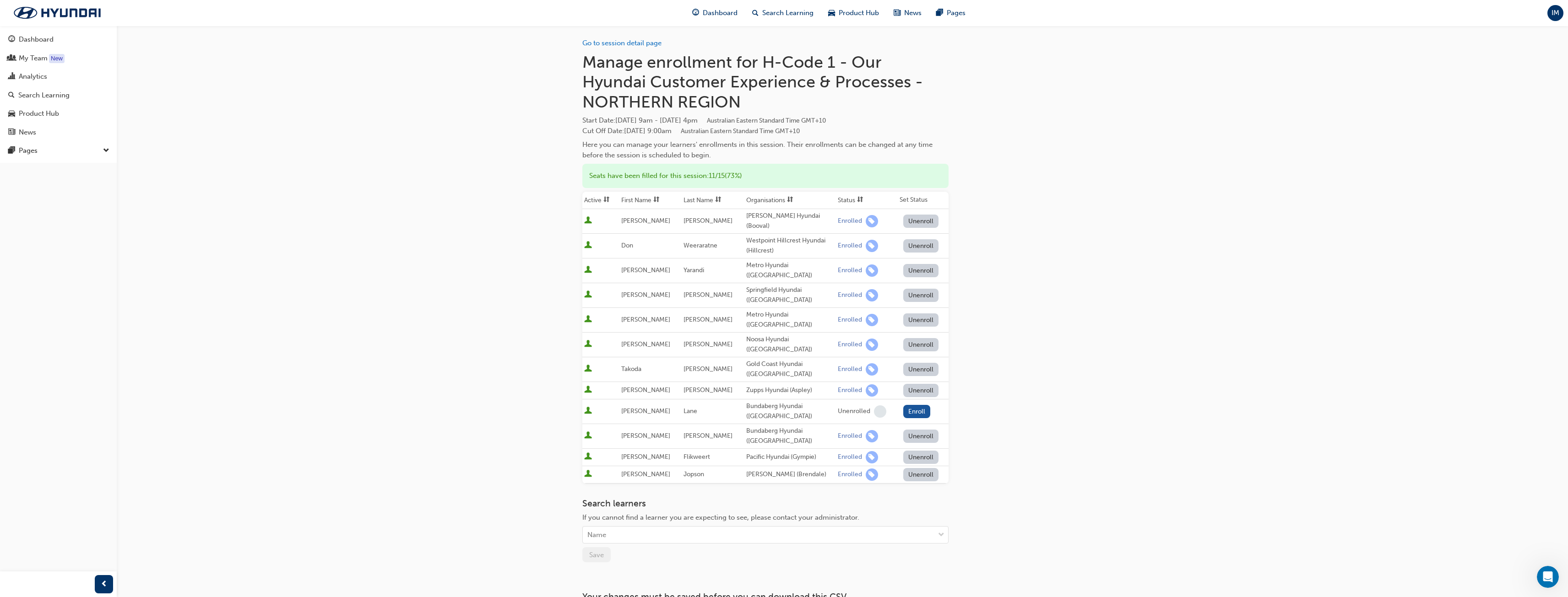
scroll to position [0, 0]
